Goal: Task Accomplishment & Management: Manage account settings

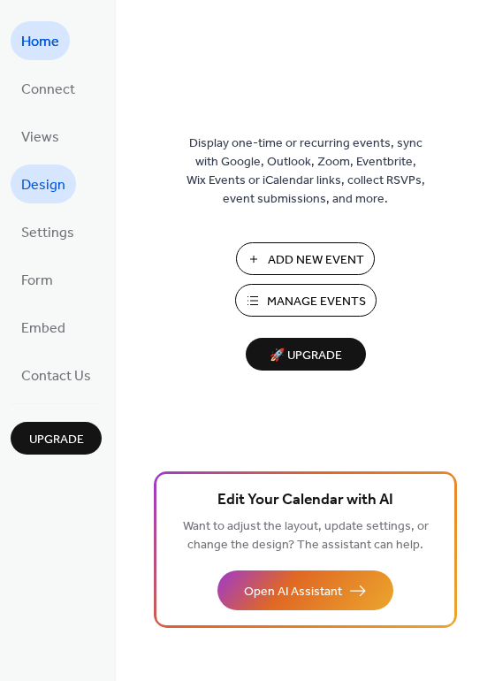
click at [47, 180] on span "Design" at bounding box center [43, 185] width 44 height 28
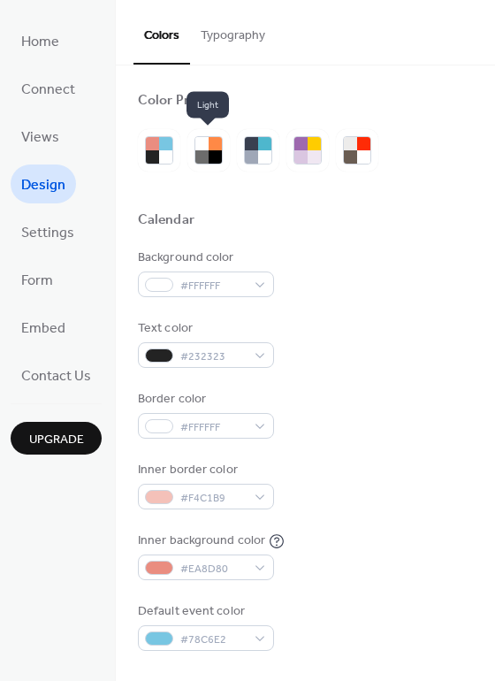
click at [209, 159] on div at bounding box center [215, 156] width 13 height 13
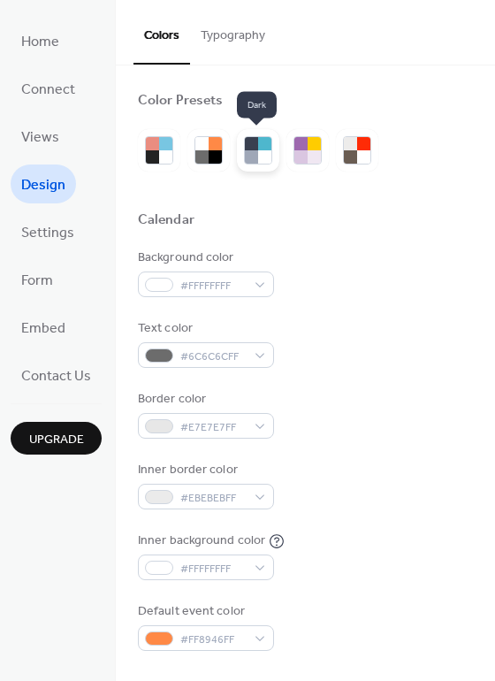
click at [262, 155] on div at bounding box center [264, 156] width 13 height 13
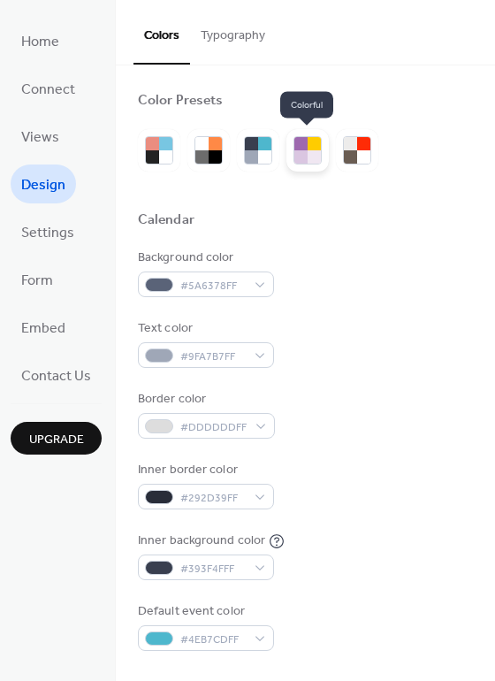
click at [315, 147] on div at bounding box center [314, 143] width 13 height 13
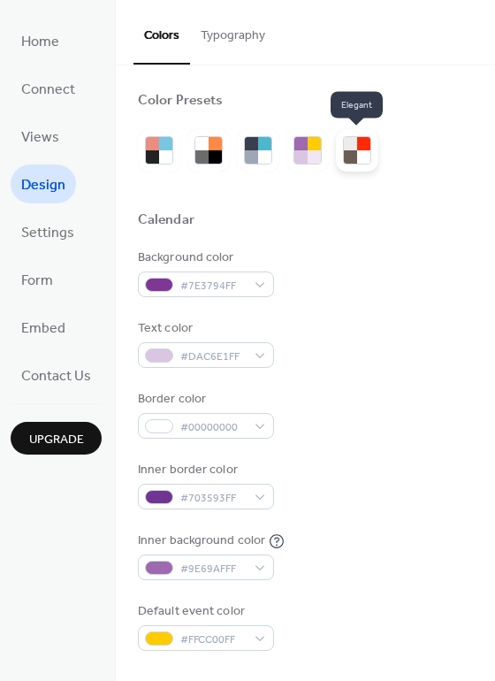
click at [367, 148] on div at bounding box center [363, 143] width 13 height 13
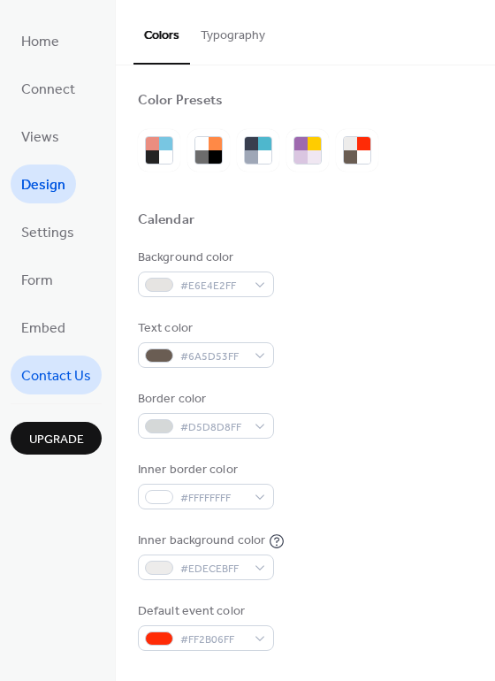
click at [41, 372] on span "Contact Us" at bounding box center [56, 376] width 70 height 28
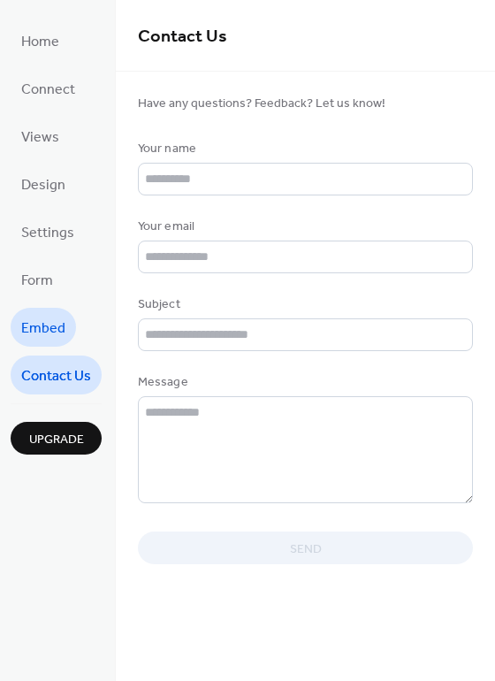
click at [42, 326] on span "Embed" at bounding box center [43, 329] width 44 height 28
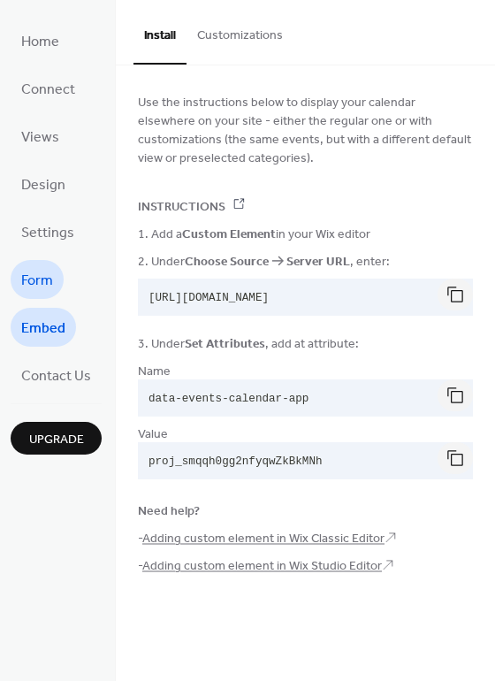
click at [46, 278] on span "Form" at bounding box center [37, 281] width 32 height 28
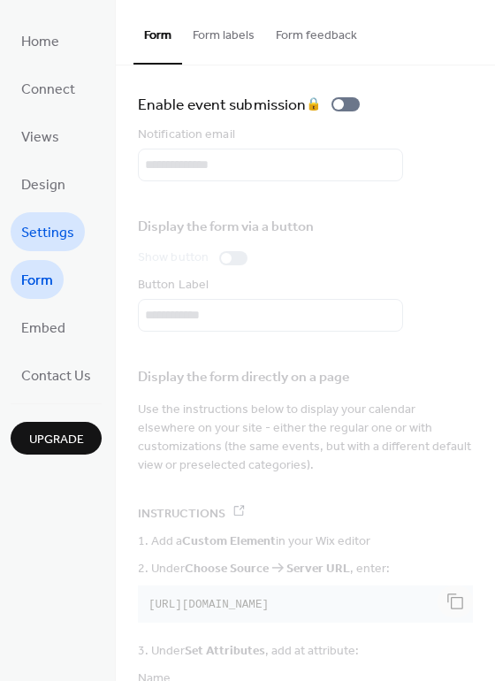
click at [49, 233] on span "Settings" at bounding box center [47, 233] width 53 height 28
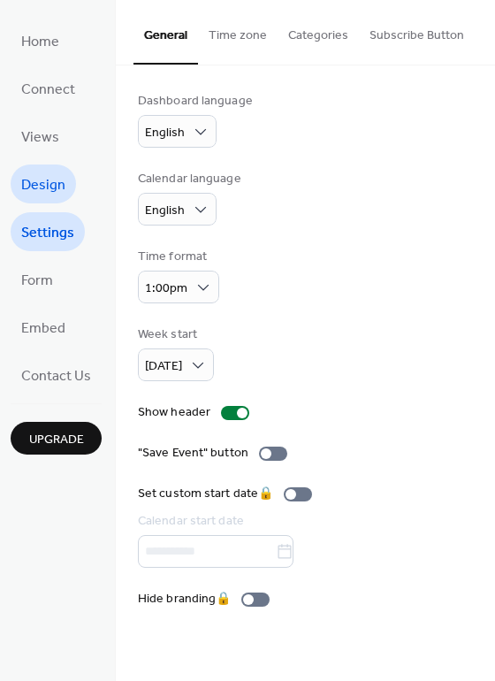
click at [49, 184] on span "Design" at bounding box center [43, 185] width 44 height 28
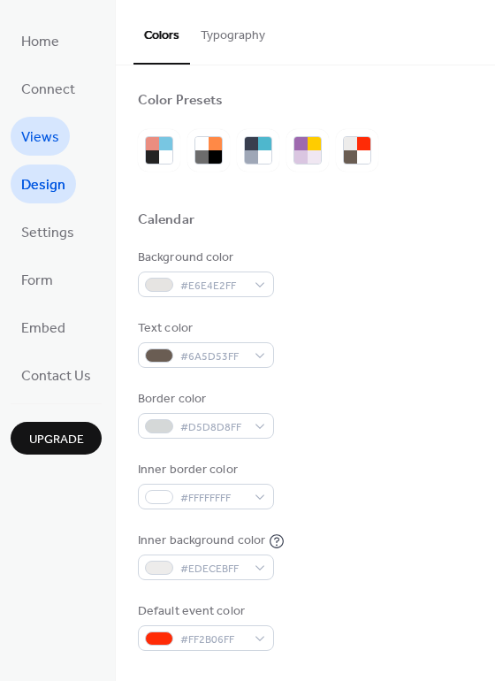
click at [42, 141] on span "Views" at bounding box center [40, 138] width 38 height 28
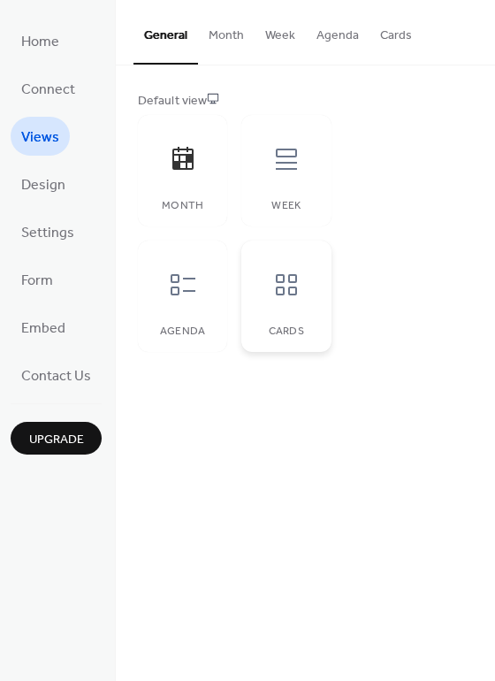
click at [291, 287] on icon at bounding box center [286, 284] width 21 height 21
click at [179, 299] on div at bounding box center [182, 284] width 53 height 53
click at [272, 35] on button "Week" at bounding box center [280, 31] width 51 height 63
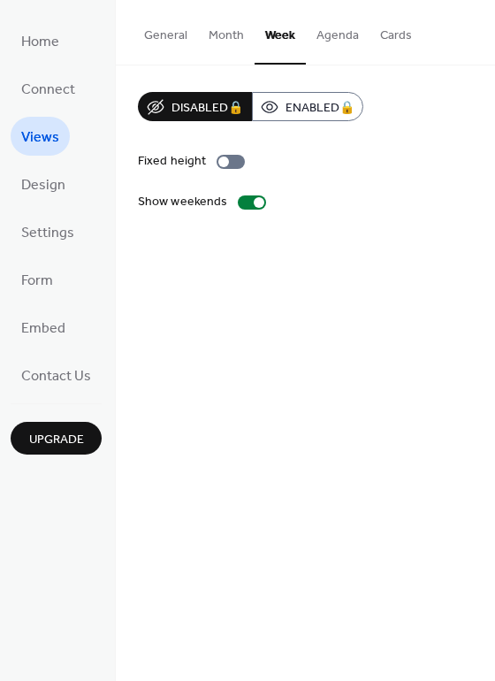
click at [342, 36] on button "Agenda" at bounding box center [338, 31] width 64 height 63
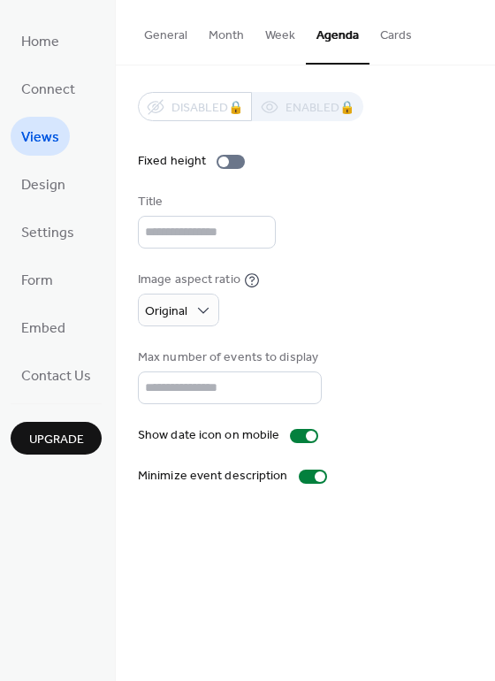
click at [227, 43] on button "Month" at bounding box center [226, 31] width 57 height 63
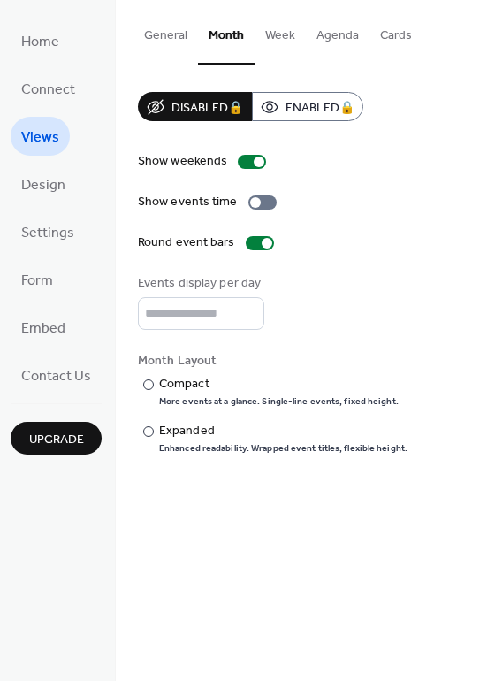
click at [176, 39] on button "General" at bounding box center [165, 31] width 65 height 63
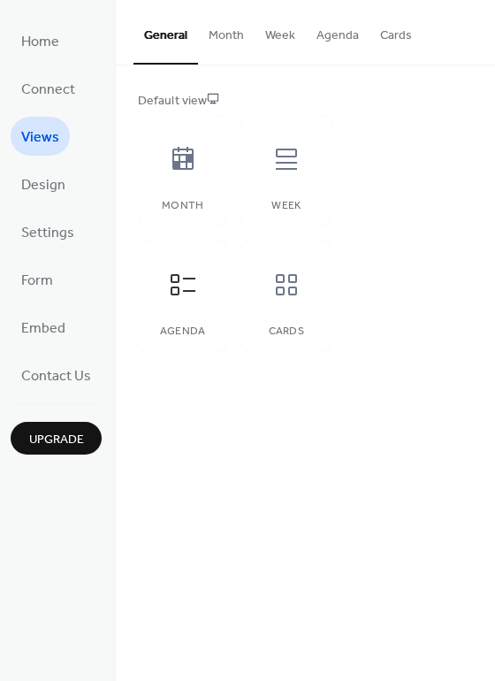
click at [224, 38] on button "Month" at bounding box center [226, 31] width 57 height 63
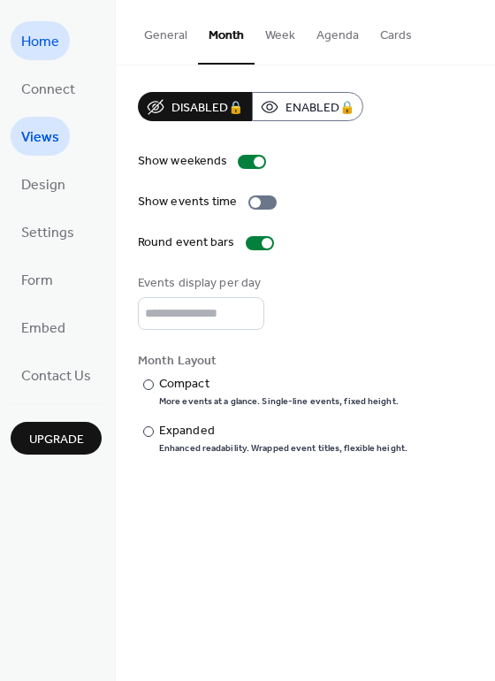
click at [44, 39] on span "Home" at bounding box center [40, 42] width 38 height 28
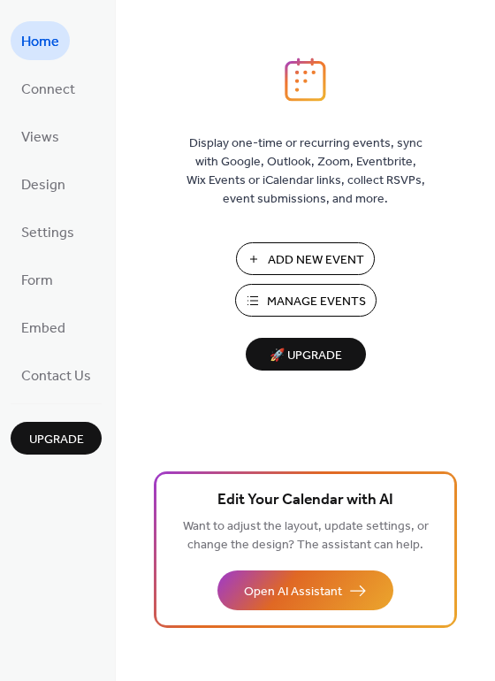
click at [311, 256] on span "Add New Event" at bounding box center [316, 260] width 96 height 19
click at [316, 294] on span "Manage Events" at bounding box center [316, 302] width 99 height 19
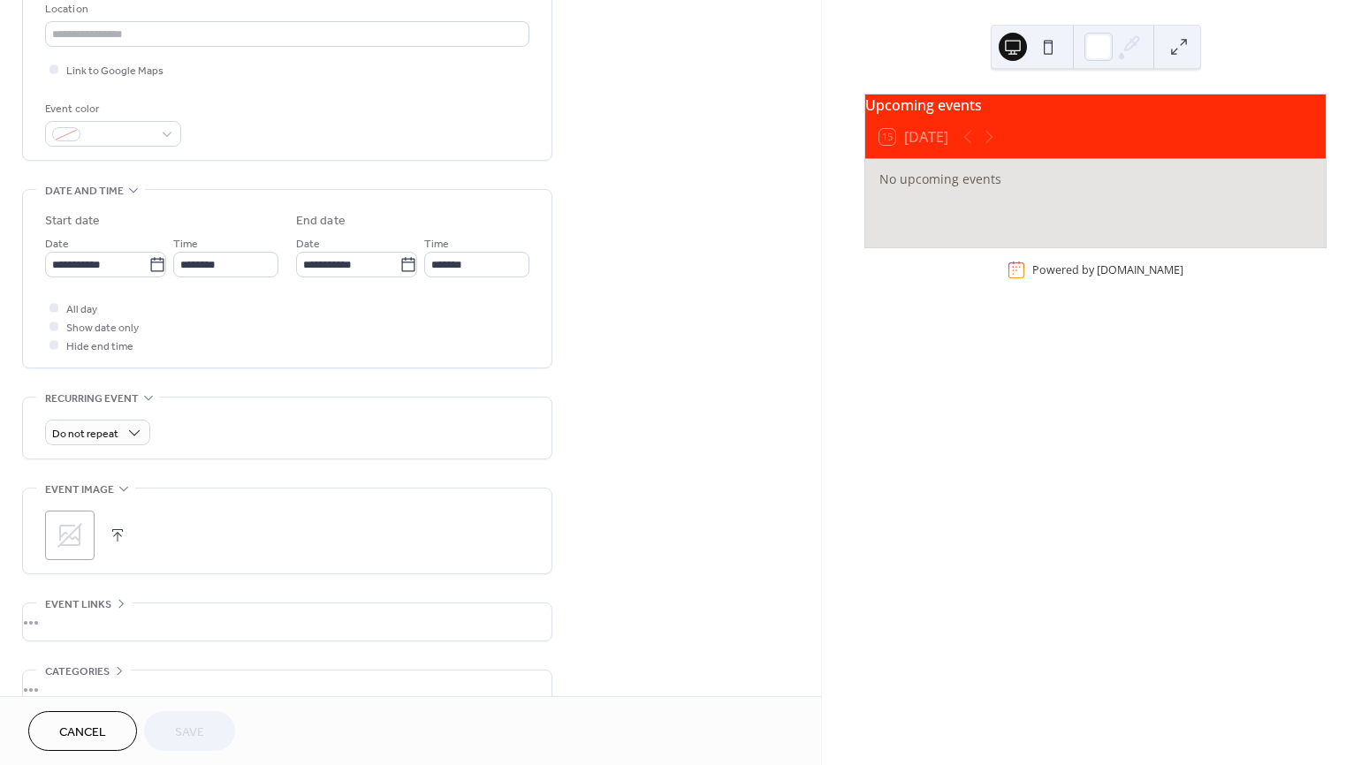
scroll to position [483, 0]
